Goal: Check status

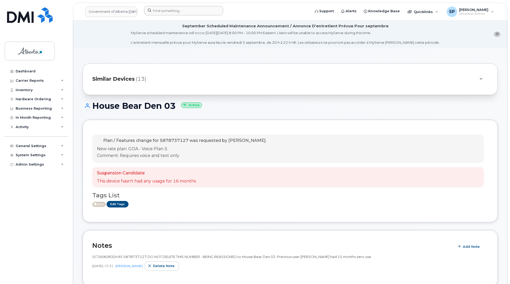
scroll to position [234, 0]
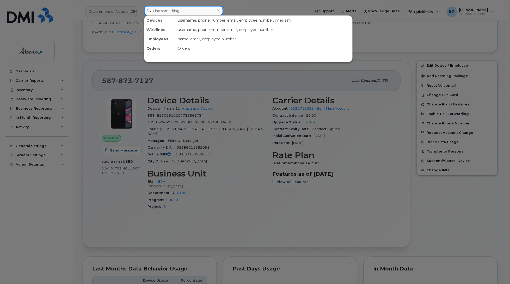
click at [172, 11] on input at bounding box center [183, 10] width 79 height 9
paste input "7802396629"
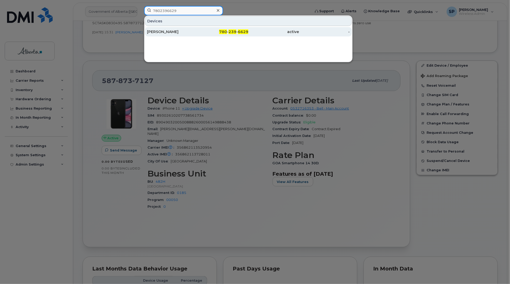
type input "7802396629"
click at [168, 32] on div "[PERSON_NAME]" at bounding box center [172, 31] width 51 height 5
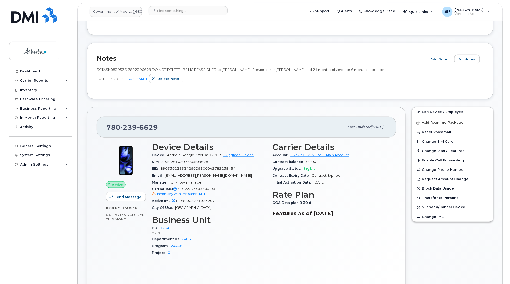
scroll to position [104, 0]
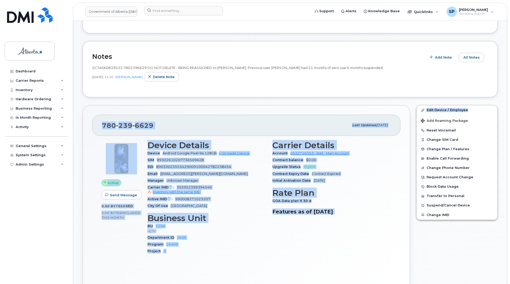
drag, startPoint x: 510, startPoint y: 73, endPoint x: 514, endPoint y: 103, distance: 30.5
click at [361, 165] on div "Upgrade Status Eligible" at bounding box center [332, 167] width 119 height 7
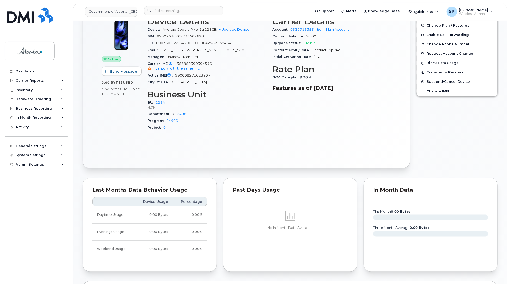
scroll to position [224, 0]
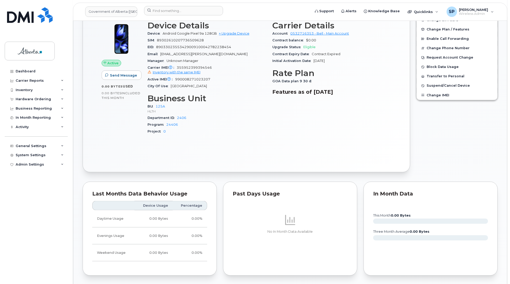
click at [458, 162] on div "Edit Device / Employee Add Roaming Package Reset Voicemail Change SIM Card Chan…" at bounding box center [457, 78] width 88 height 193
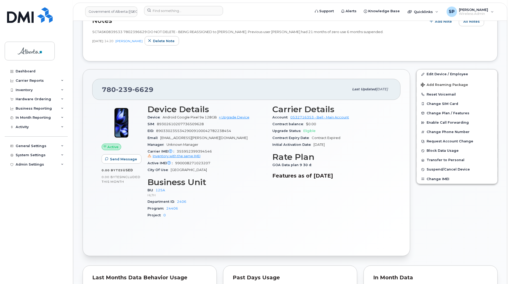
scroll to position [0, 0]
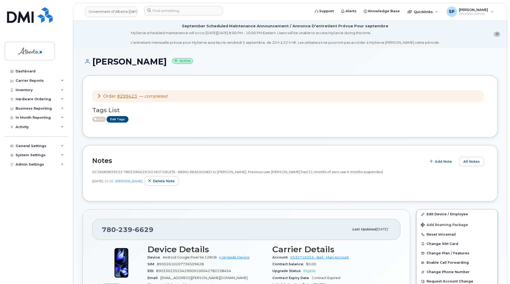
click at [171, 10] on input at bounding box center [183, 10] width 79 height 9
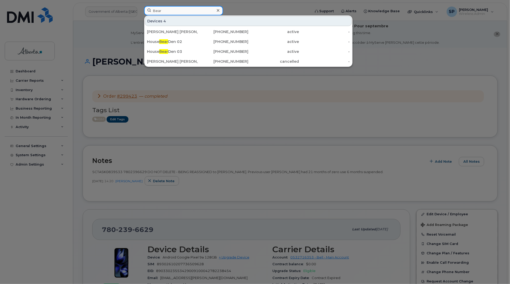
type input "Bear"
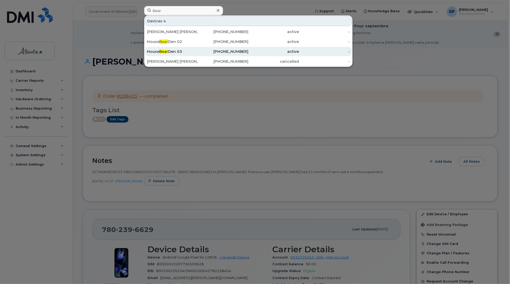
click at [171, 50] on div "House Bear Den 03" at bounding box center [172, 51] width 51 height 5
